Goal: Browse casually

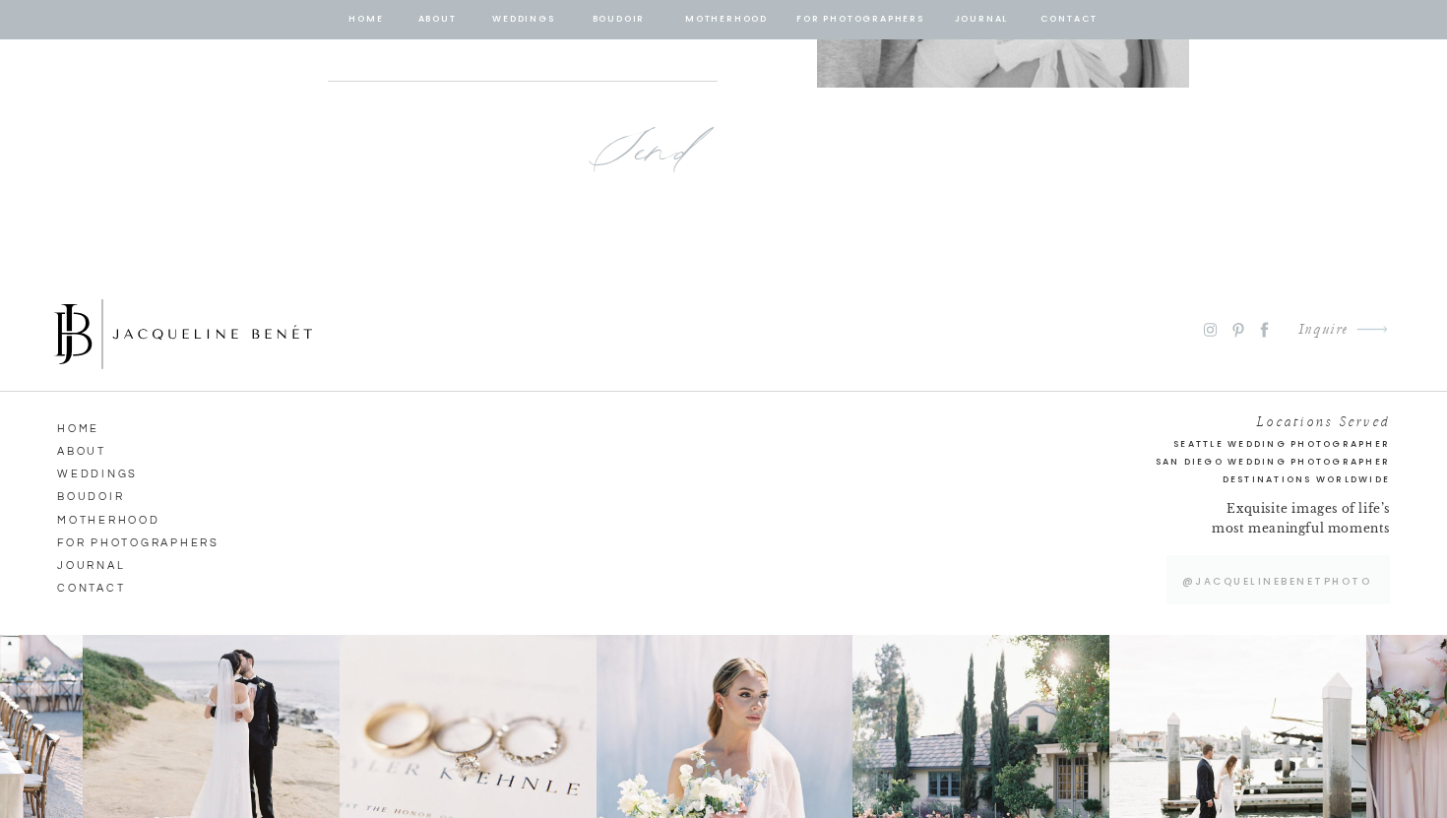
scroll to position [13101, 0]
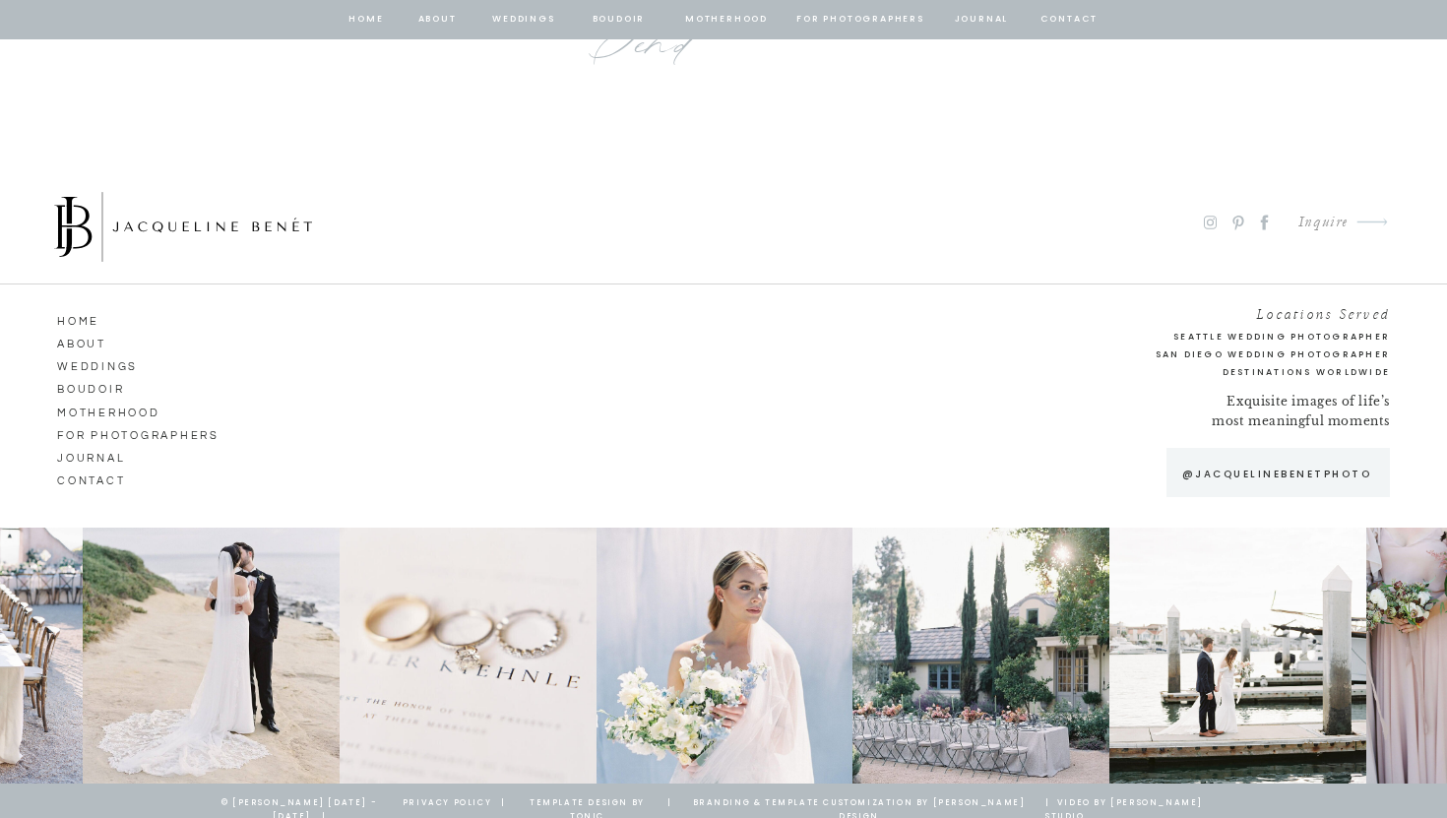
click at [111, 385] on nav "Boudoir" at bounding box center [113, 387] width 112 height 18
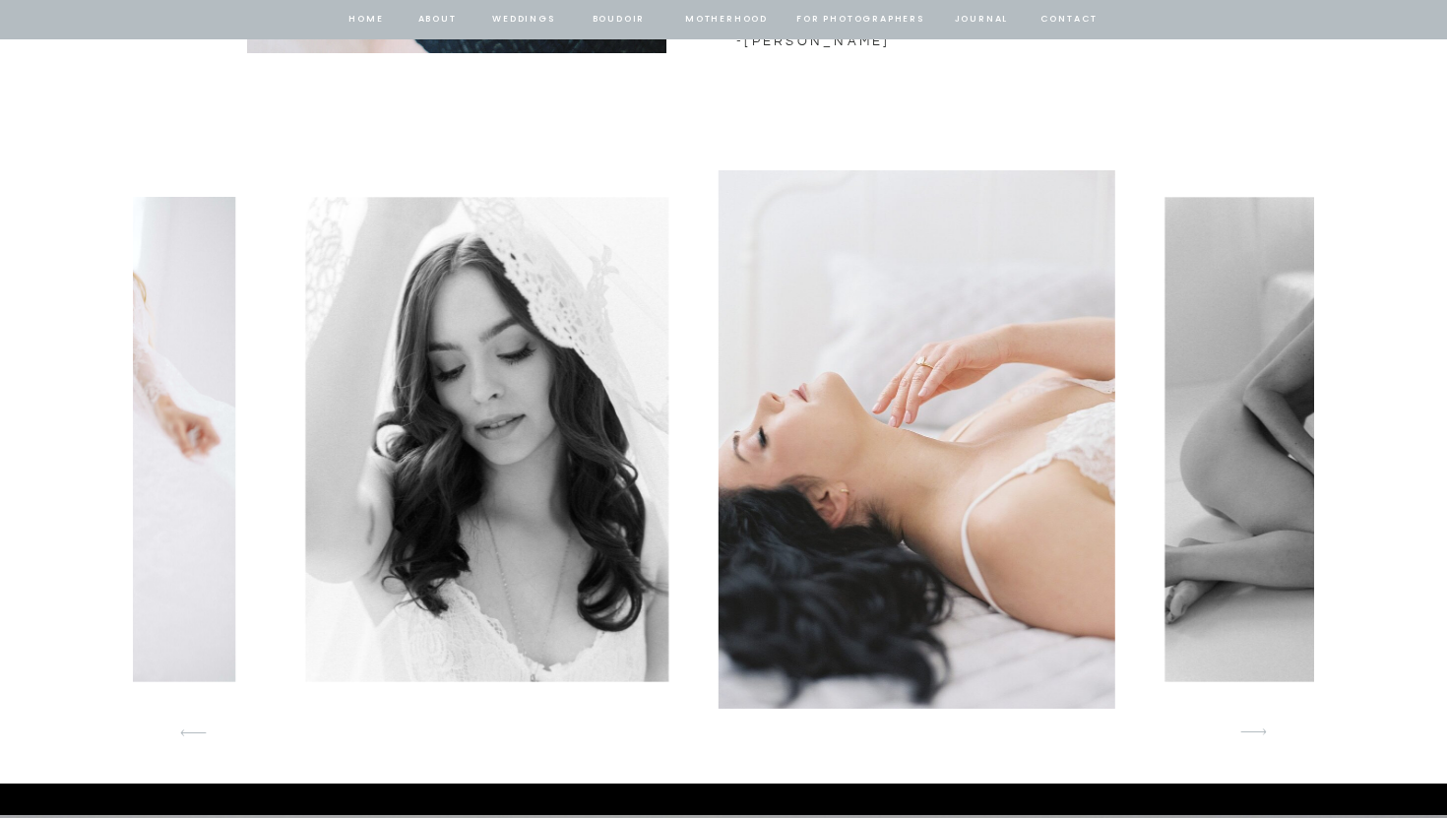
scroll to position [2888, 0]
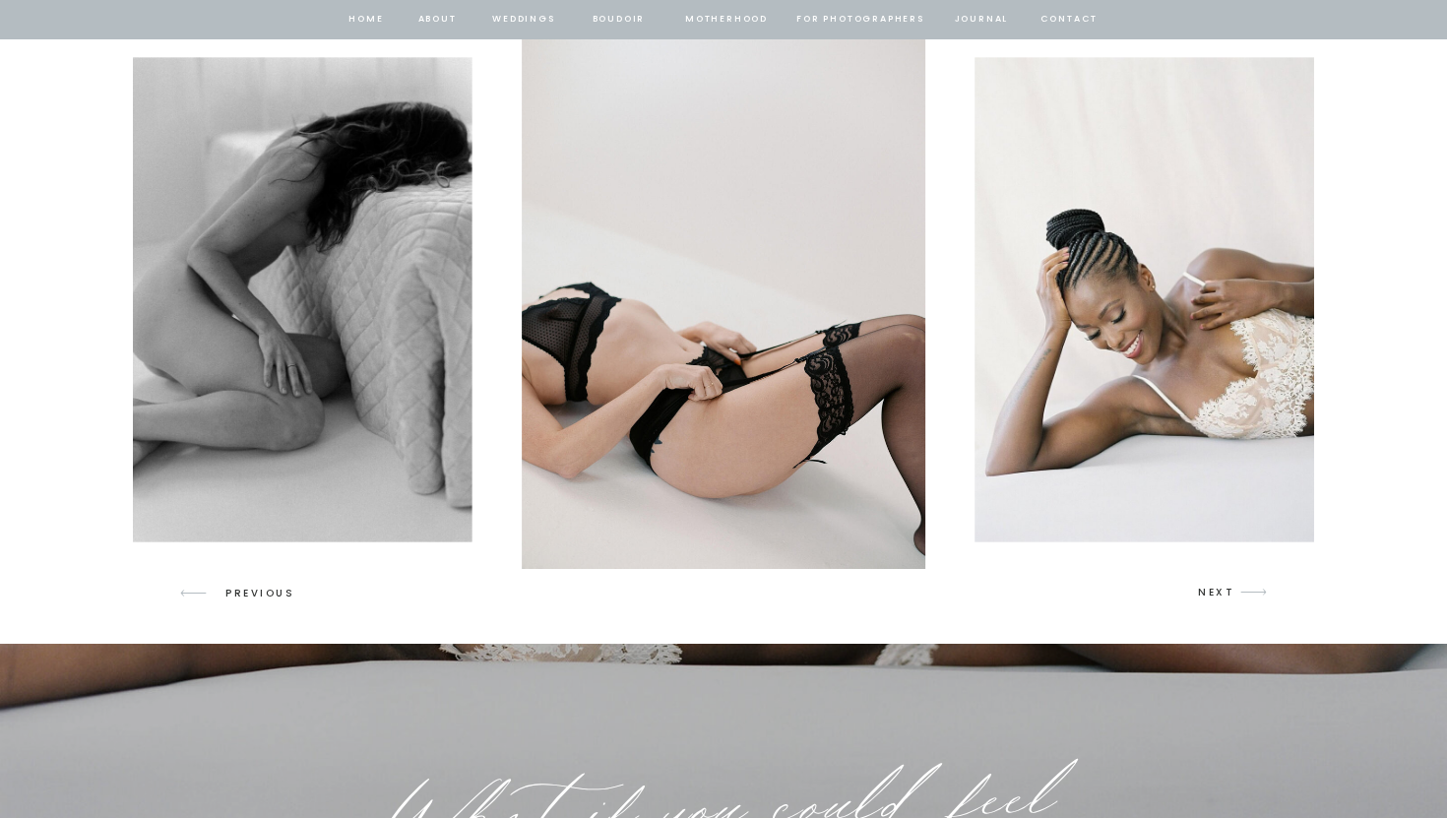
click at [1221, 591] on p "NEXT" at bounding box center [1216, 593] width 37 height 18
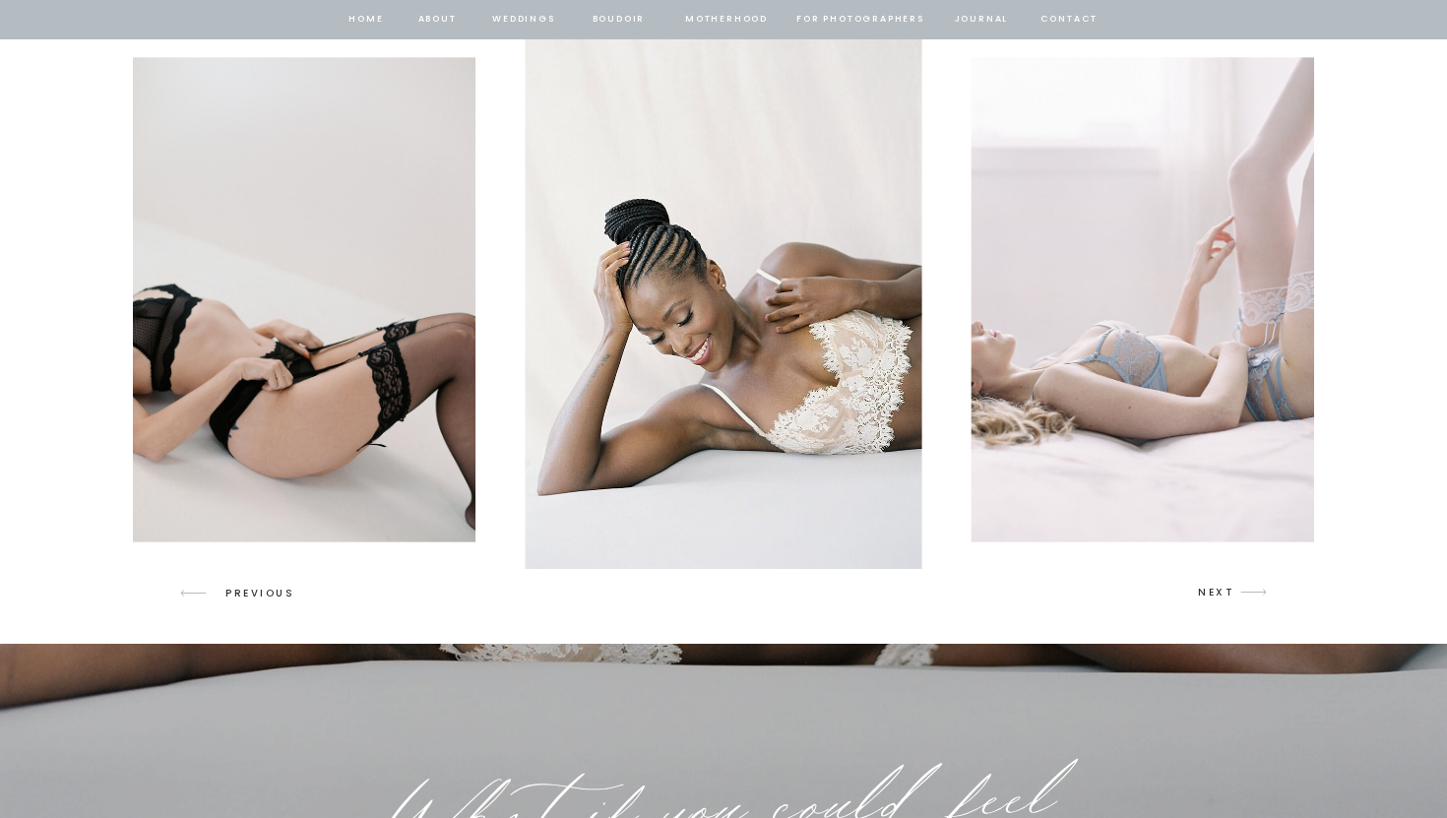
click at [1221, 591] on p "NEXT" at bounding box center [1216, 593] width 37 height 18
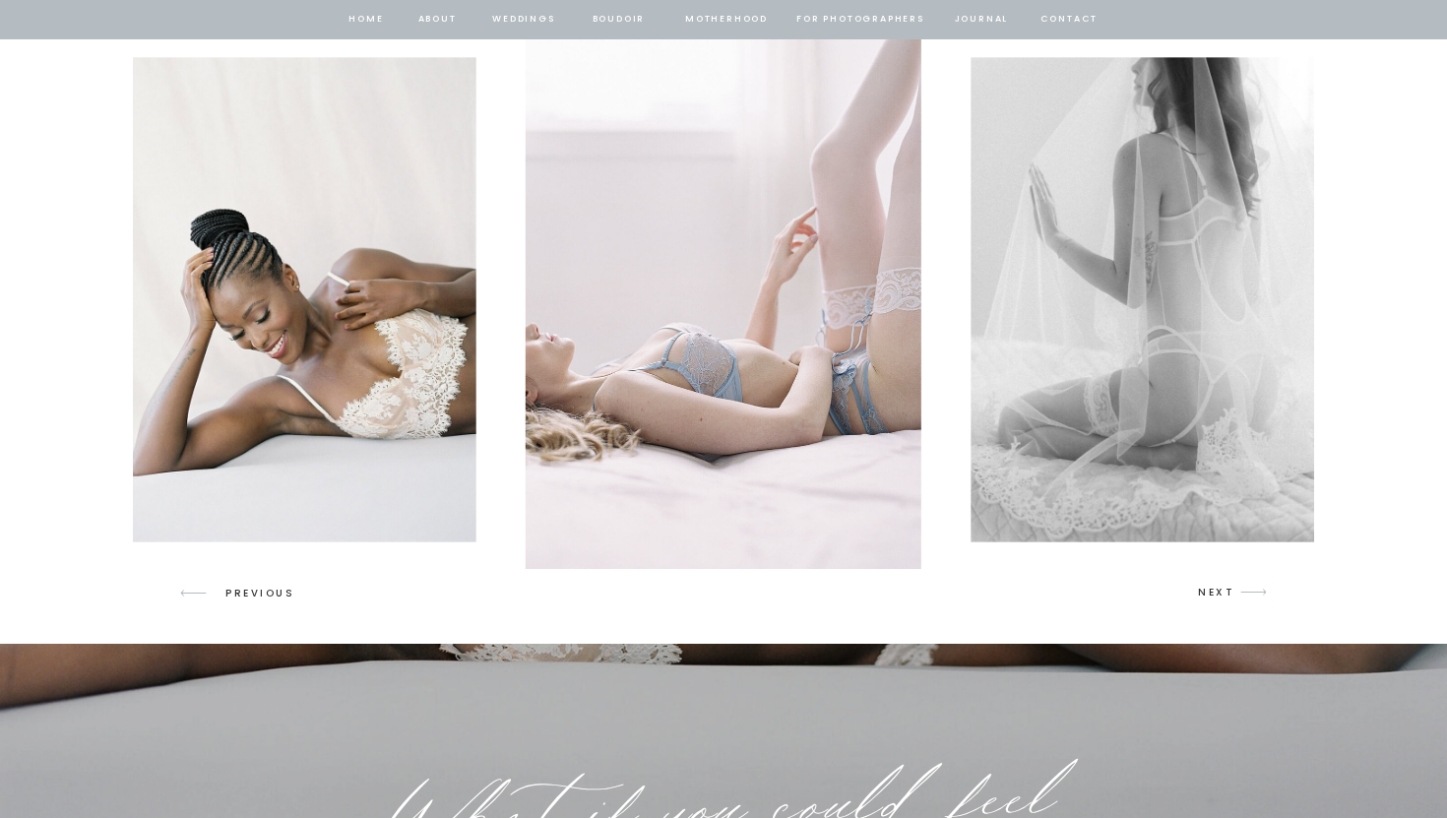
click at [1221, 591] on p "NEXT" at bounding box center [1216, 593] width 37 height 18
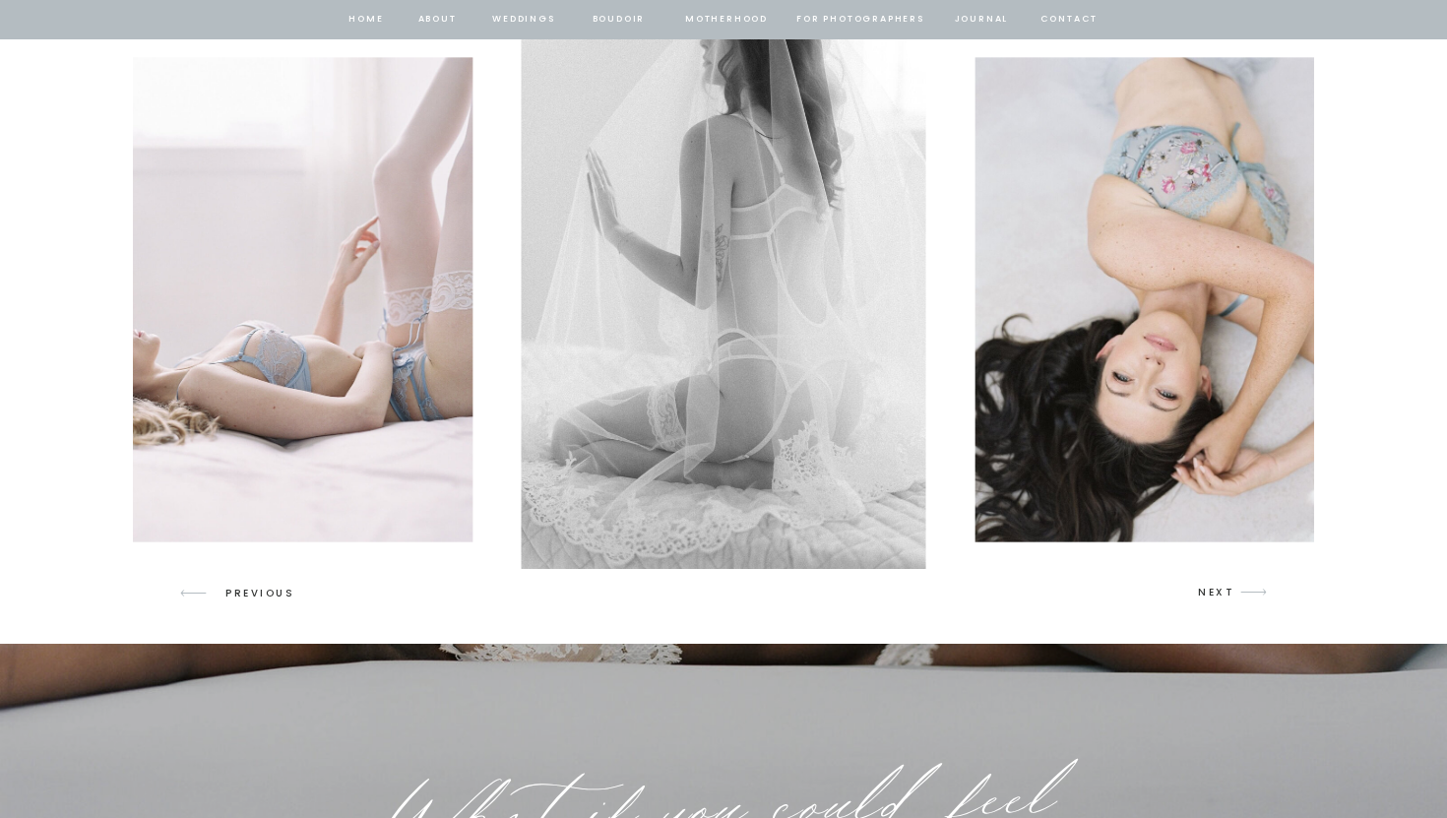
click at [1221, 591] on p "NEXT" at bounding box center [1216, 593] width 37 height 18
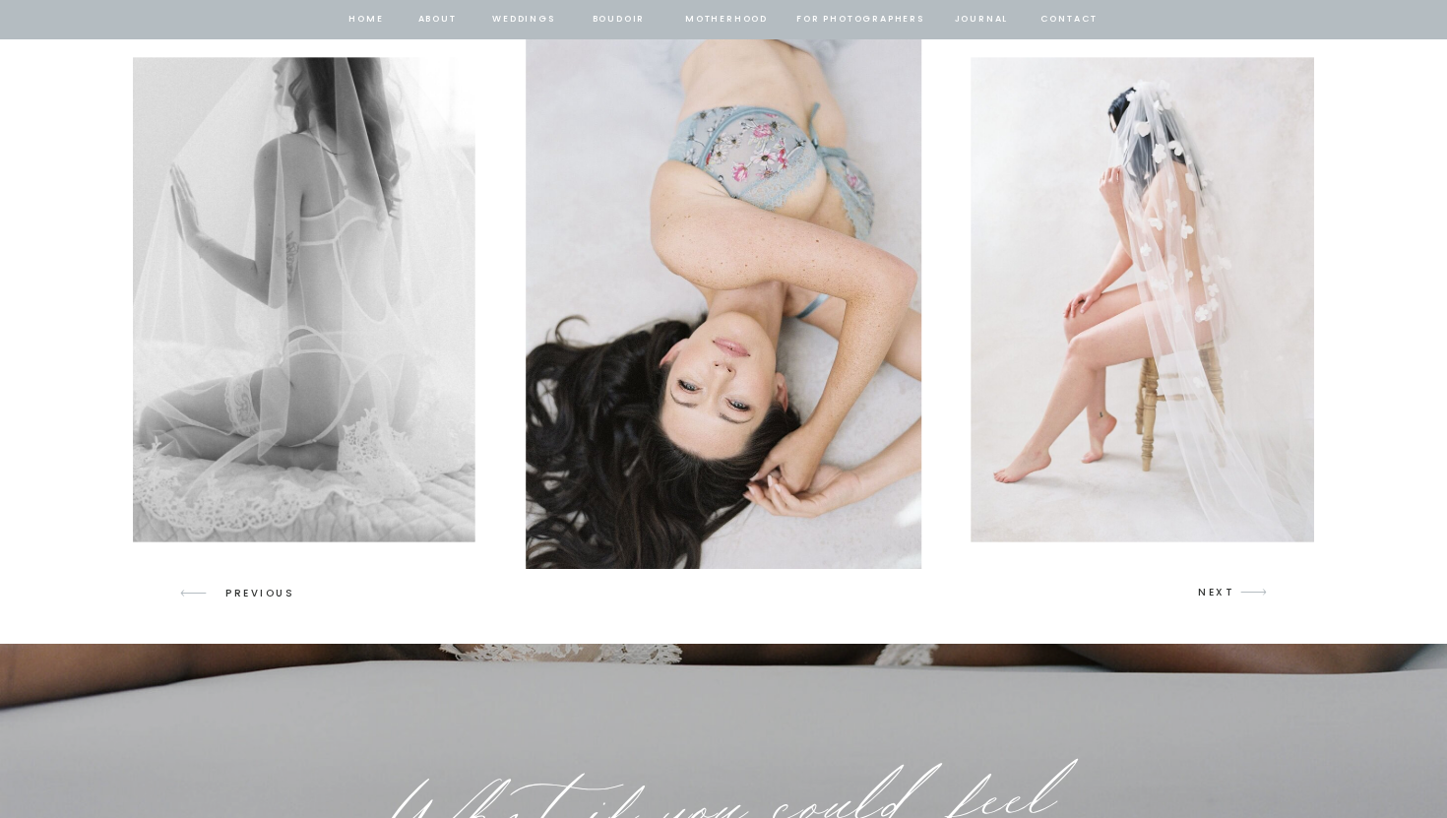
click at [1221, 591] on p "NEXT" at bounding box center [1216, 593] width 37 height 18
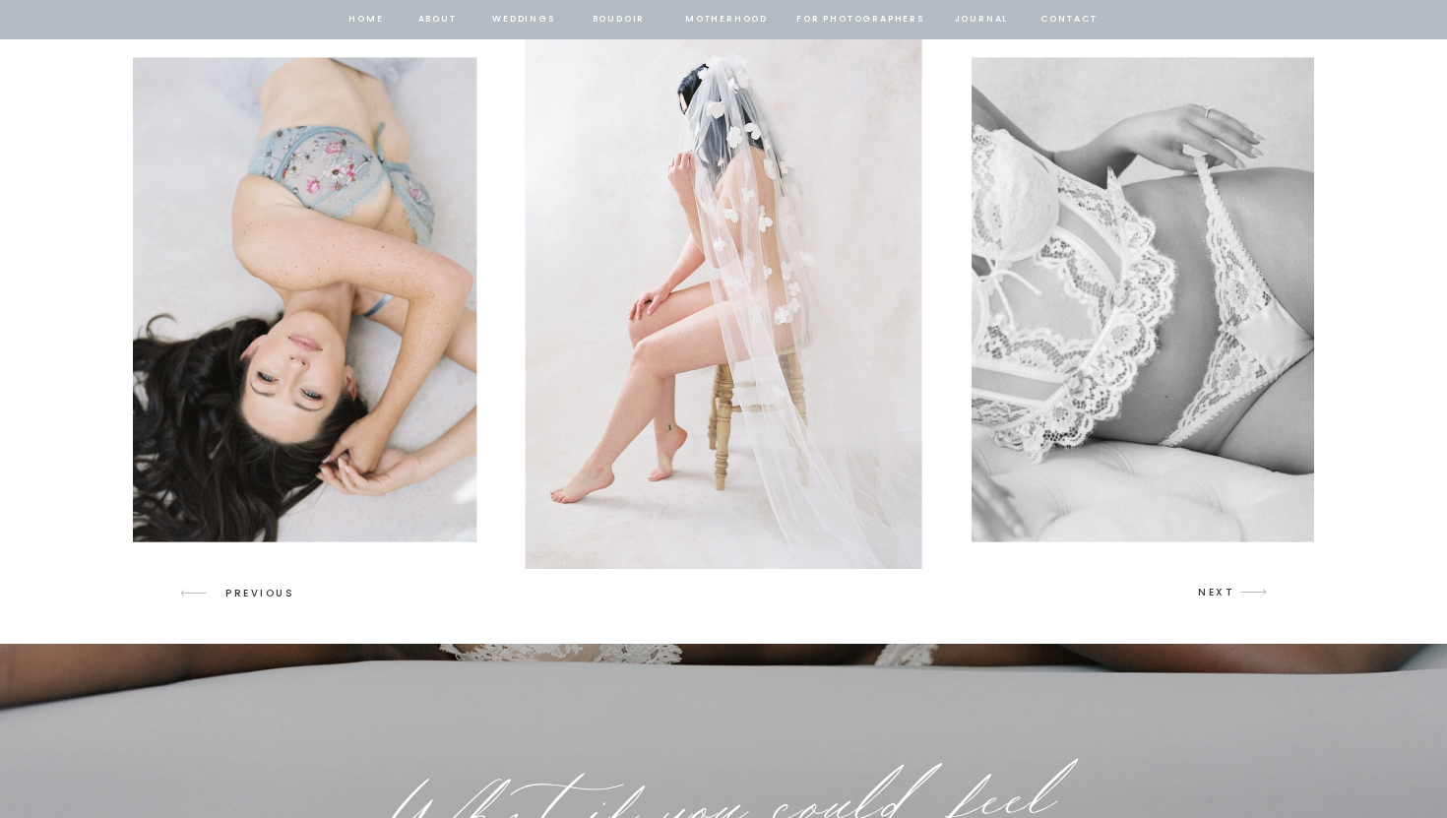
click at [1221, 591] on p "NEXT" at bounding box center [1216, 593] width 37 height 18
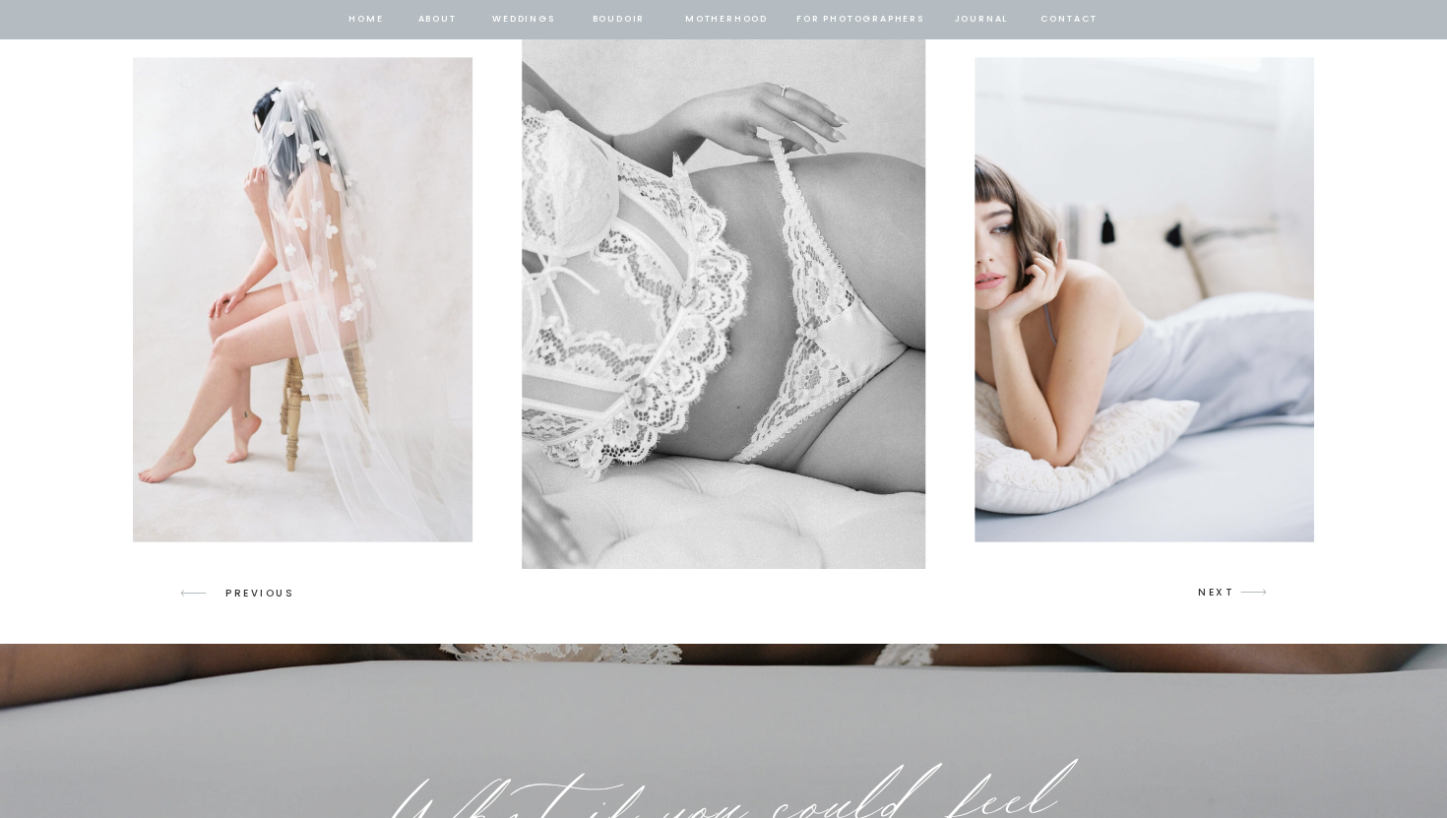
click at [1221, 591] on p "NEXT" at bounding box center [1216, 593] width 37 height 18
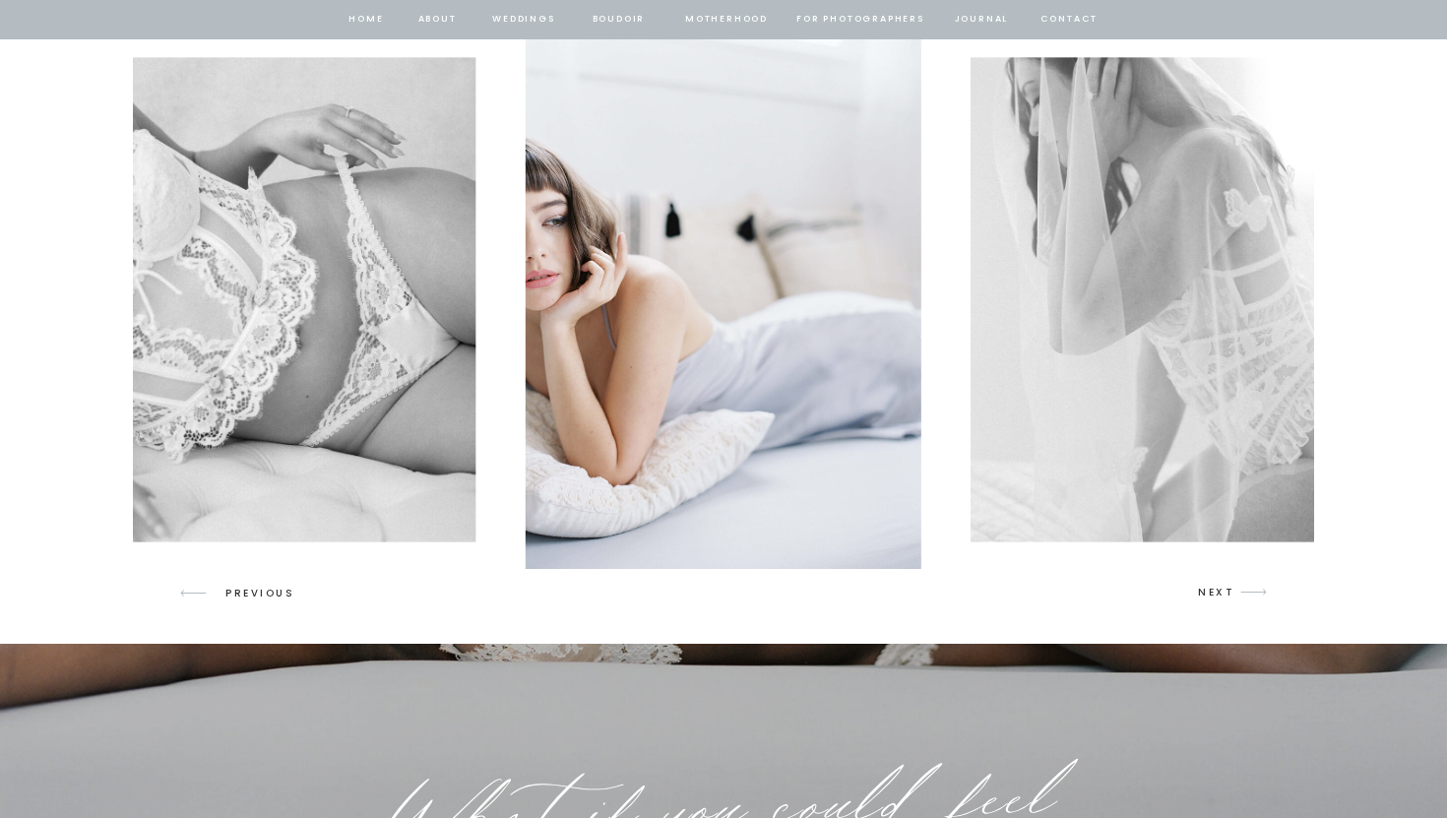
click at [1221, 591] on p "NEXT" at bounding box center [1216, 593] width 37 height 18
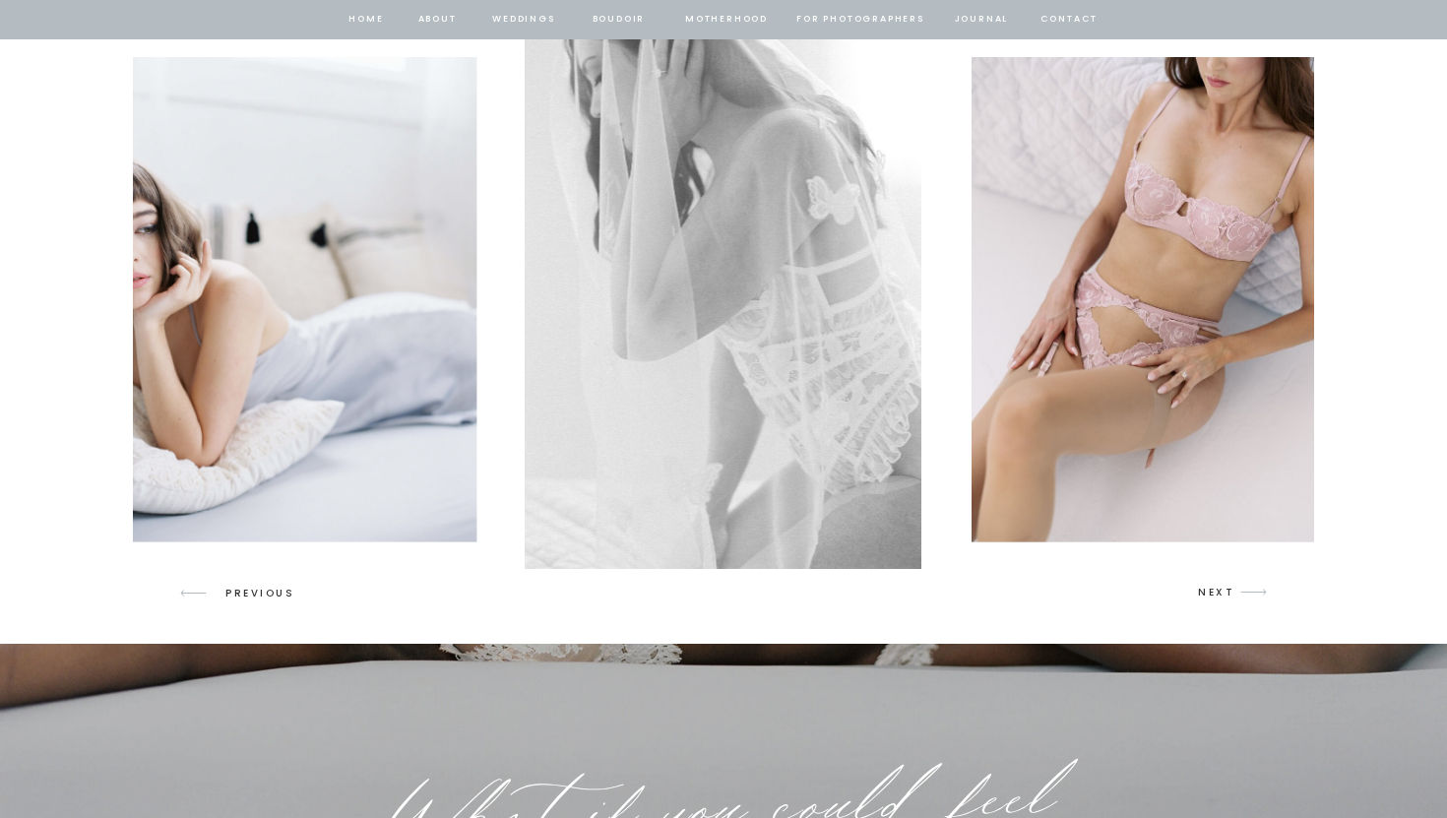
click at [1221, 591] on p "NEXT" at bounding box center [1216, 593] width 37 height 18
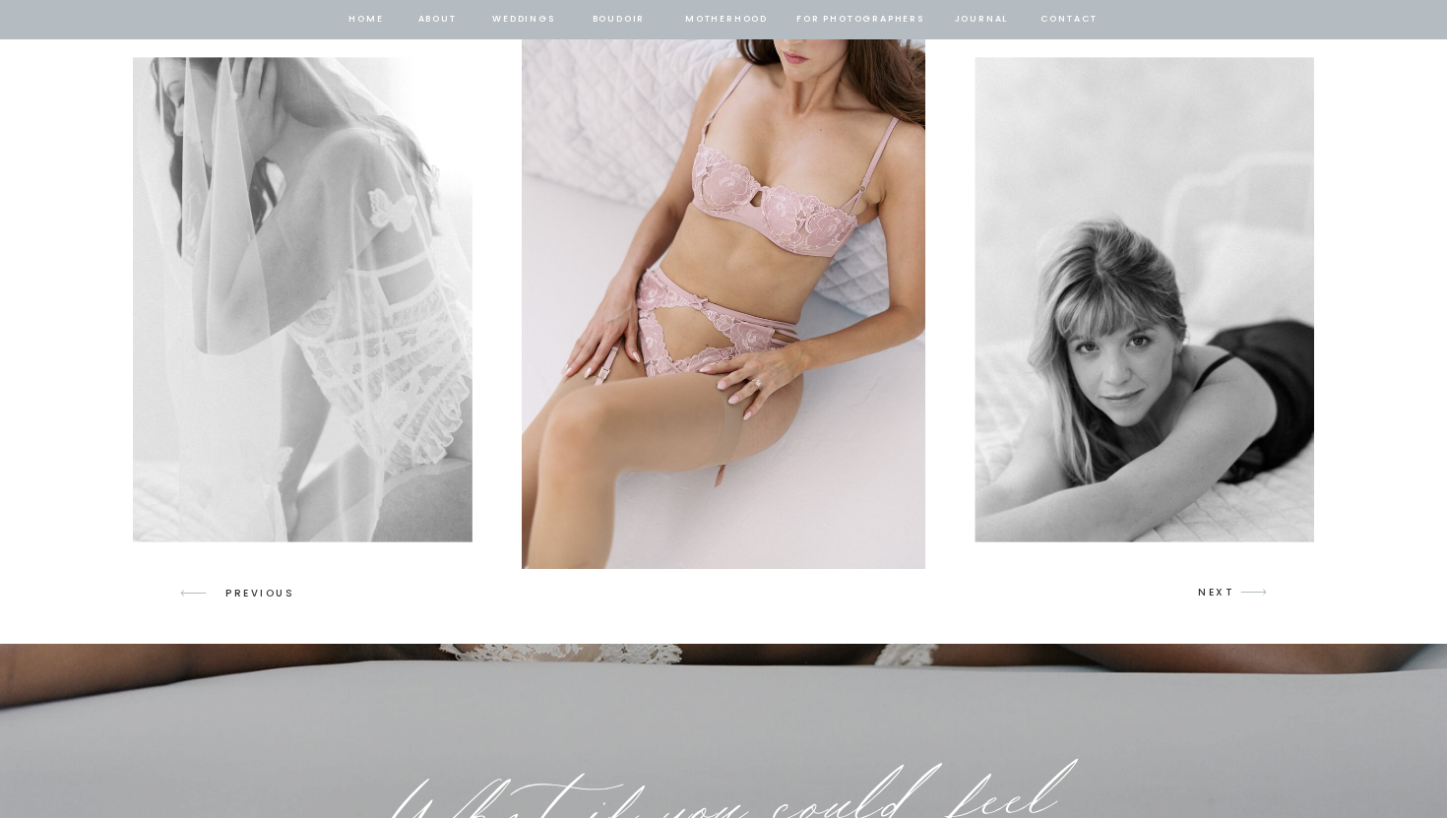
click at [1221, 591] on p "NEXT" at bounding box center [1216, 593] width 37 height 18
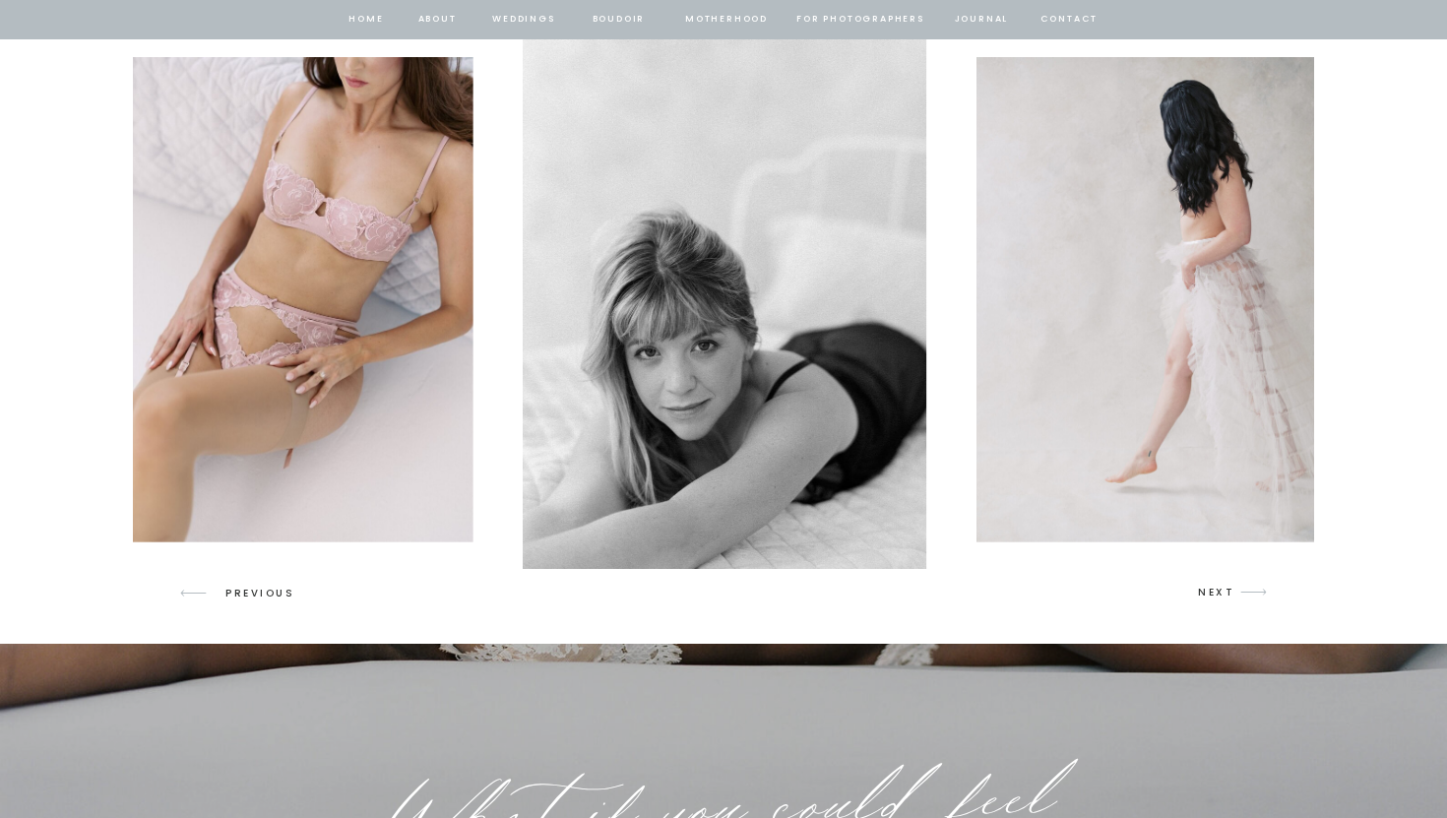
click at [1221, 591] on p "NEXT" at bounding box center [1216, 593] width 37 height 18
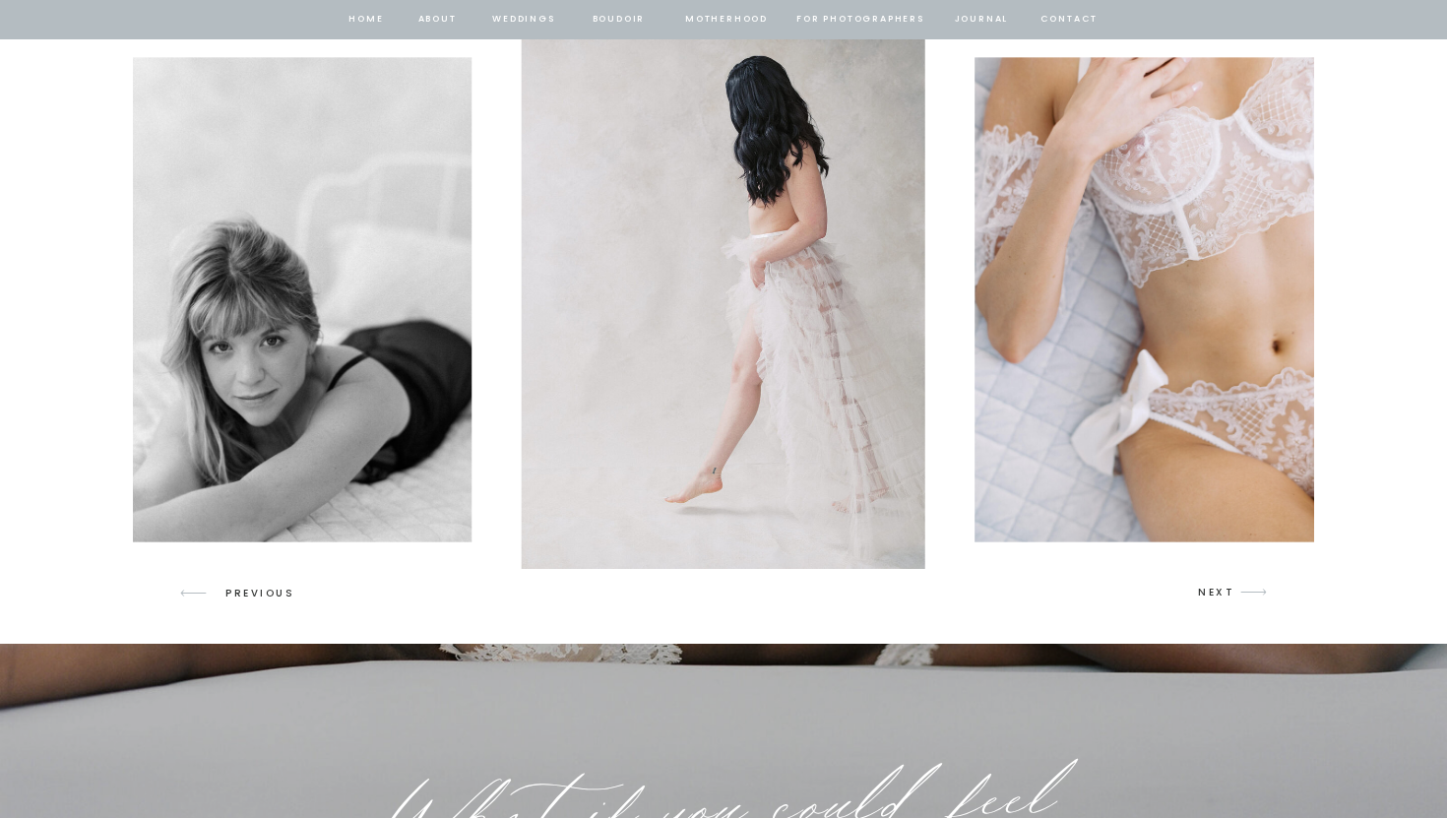
click at [1221, 591] on p "NEXT" at bounding box center [1216, 593] width 37 height 18
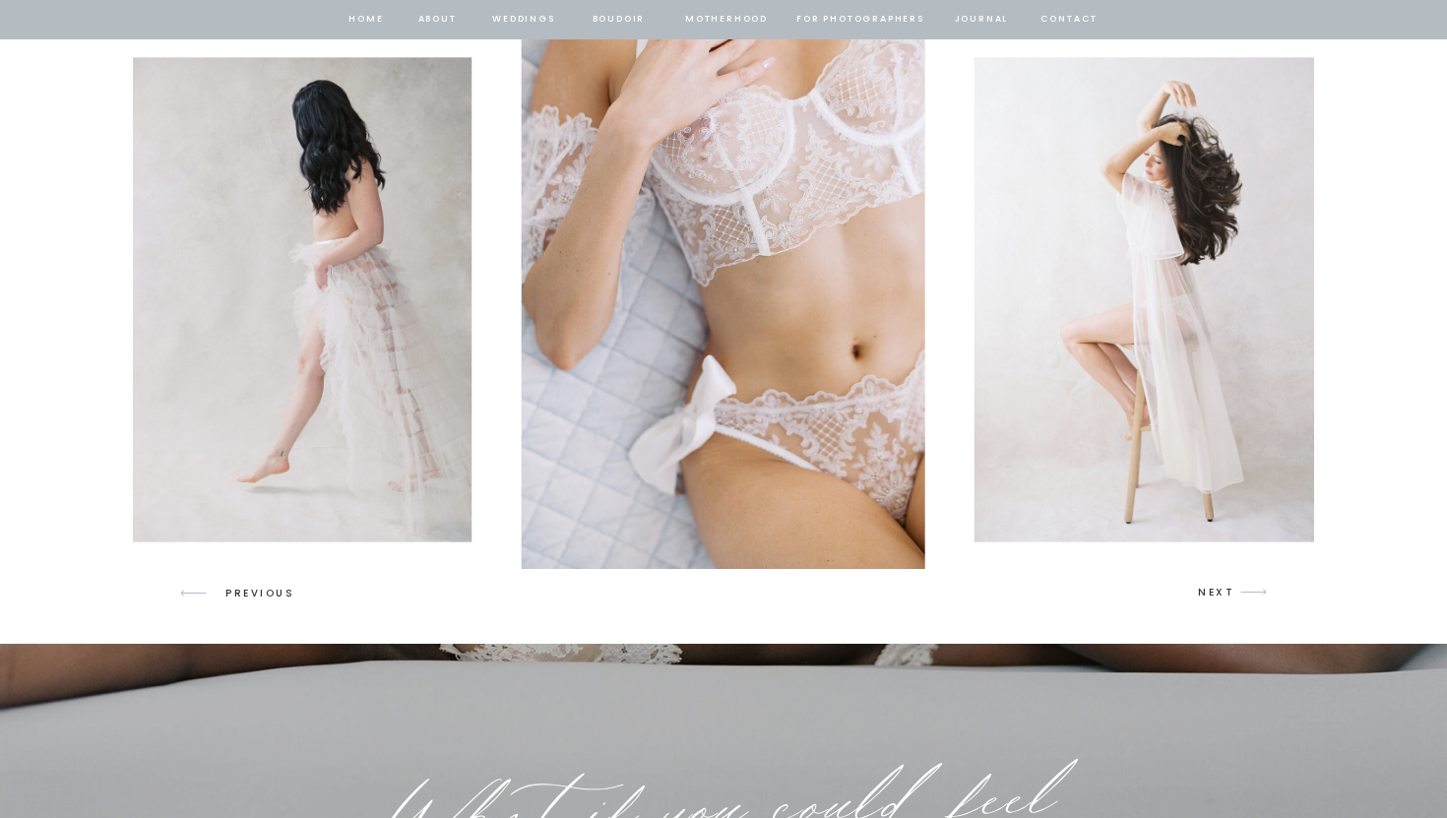
click at [1221, 591] on p "NEXT" at bounding box center [1216, 593] width 37 height 18
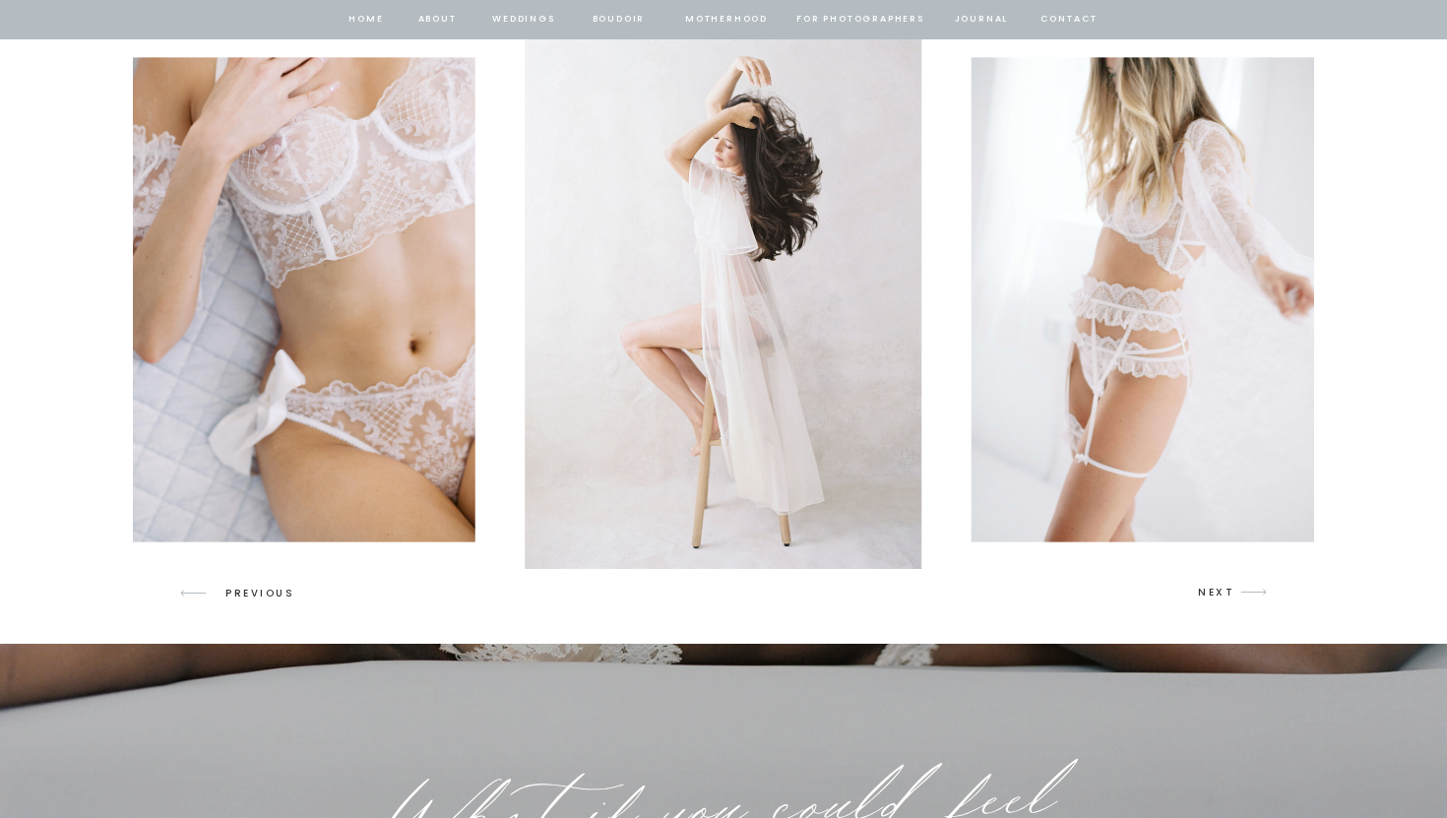
click at [1221, 591] on p "NEXT" at bounding box center [1216, 593] width 37 height 18
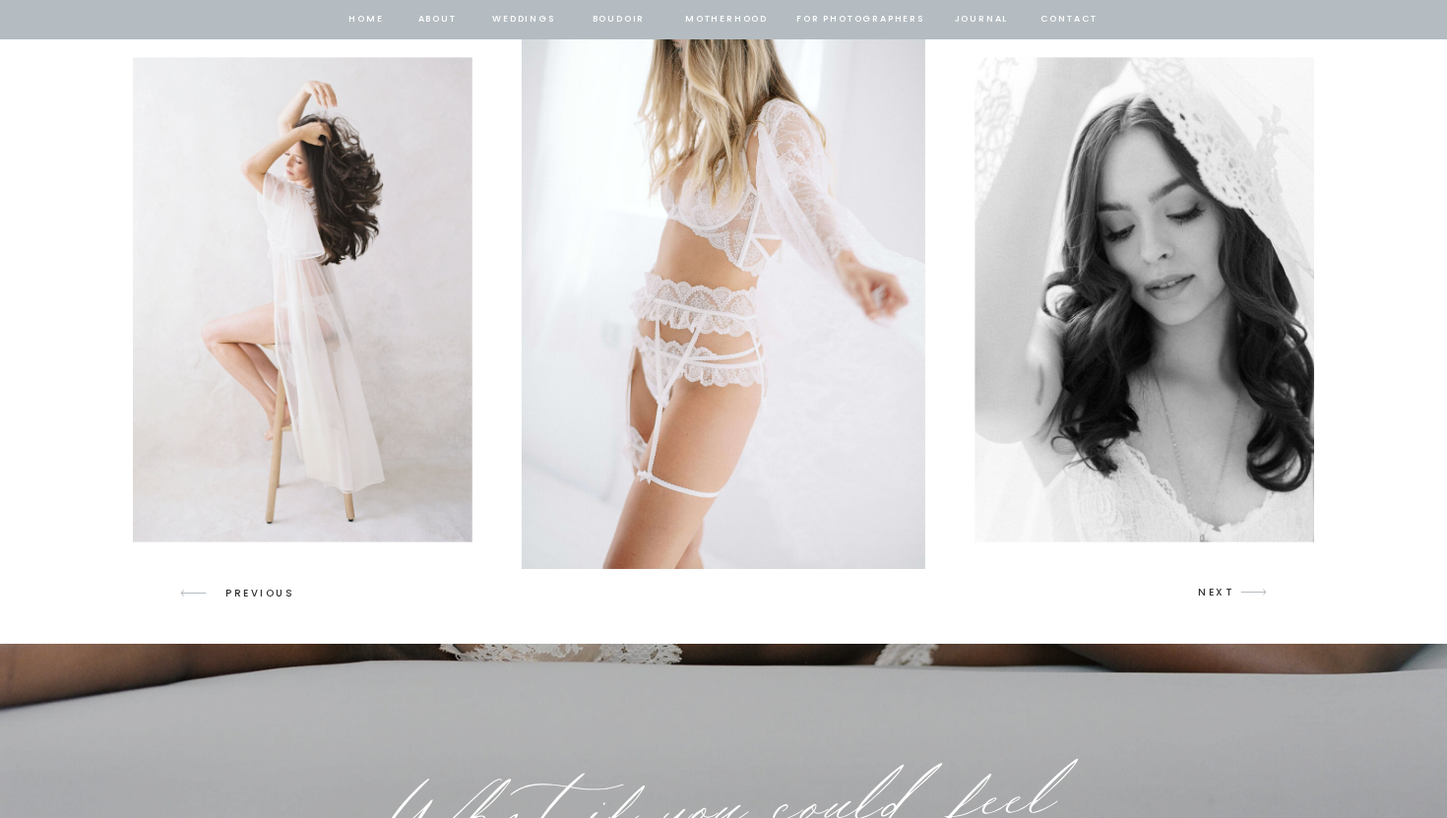
click at [1221, 591] on p "NEXT" at bounding box center [1216, 593] width 37 height 18
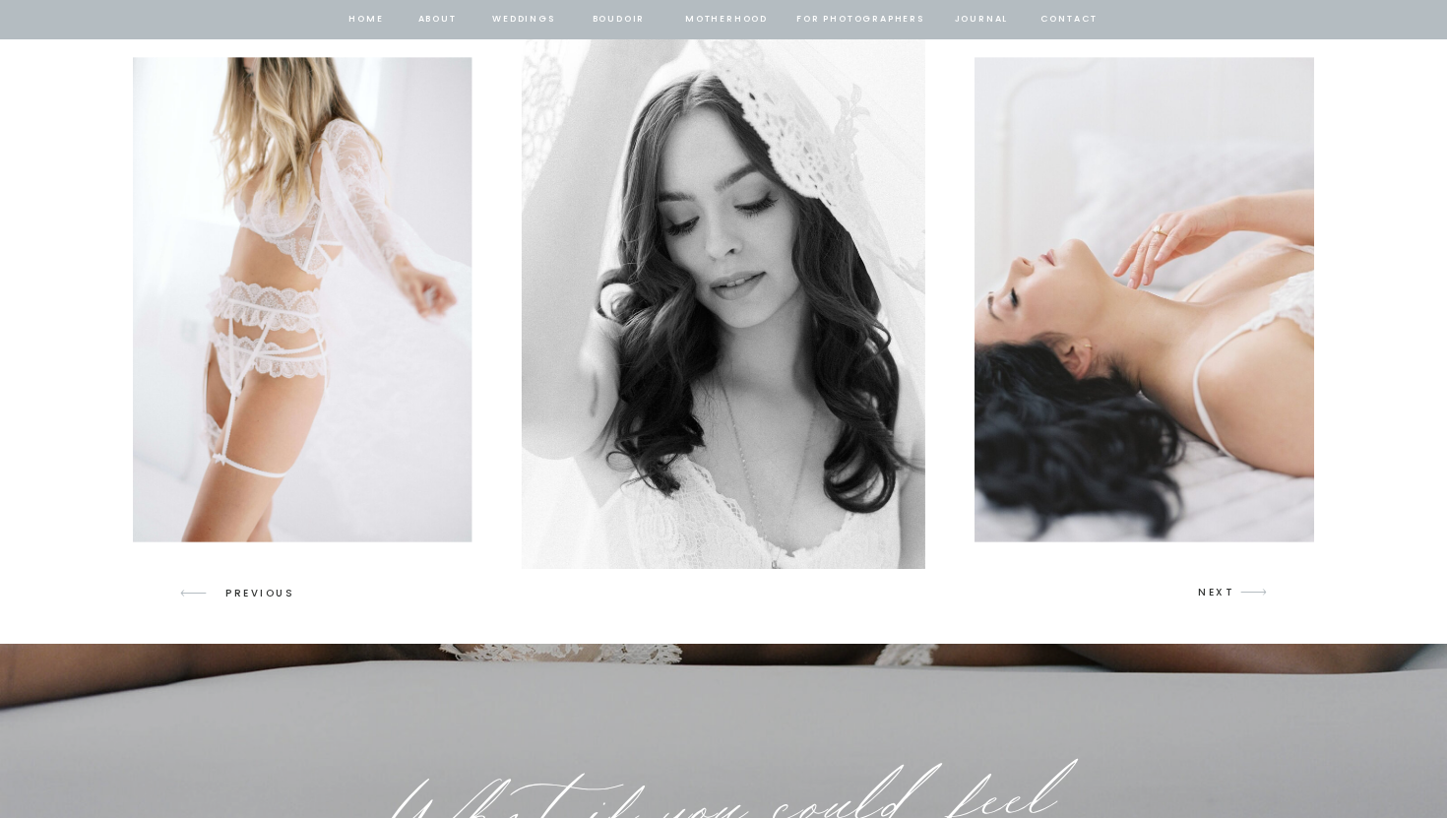
click at [1221, 591] on p "NEXT" at bounding box center [1216, 593] width 37 height 18
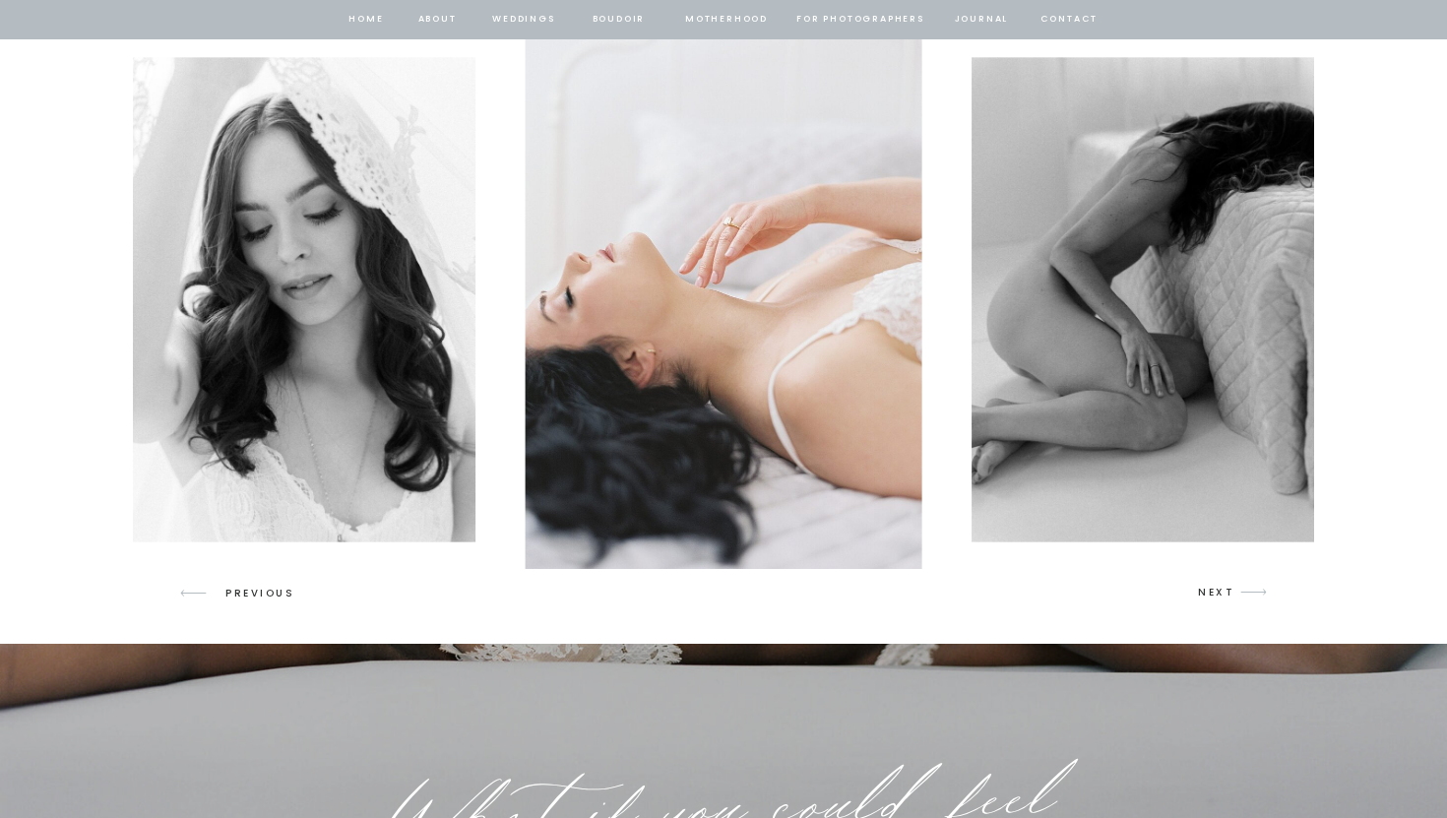
click at [1221, 591] on p "NEXT" at bounding box center [1216, 593] width 37 height 18
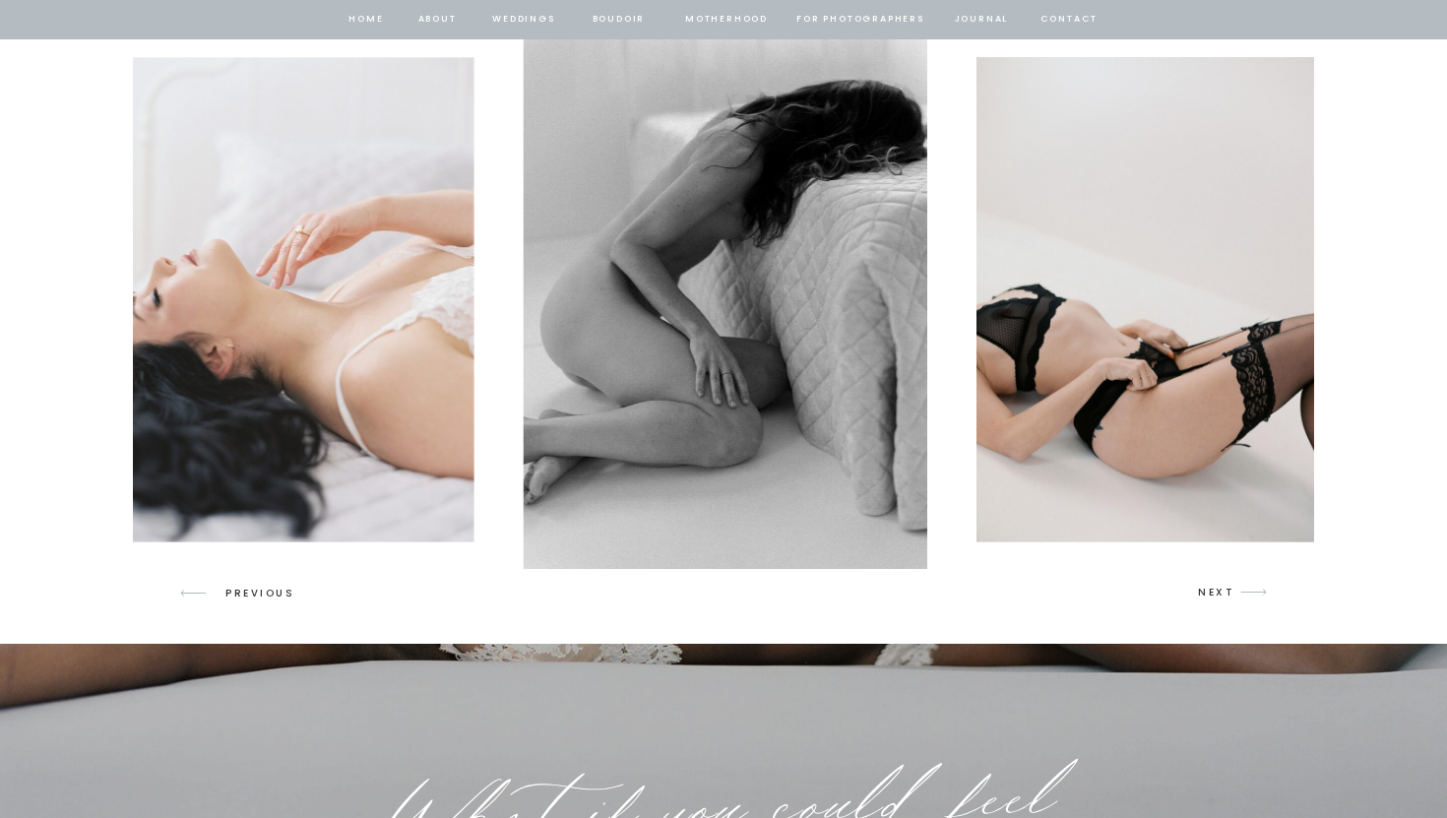
click at [1221, 591] on p "NEXT" at bounding box center [1216, 593] width 37 height 18
